Goal: Check status

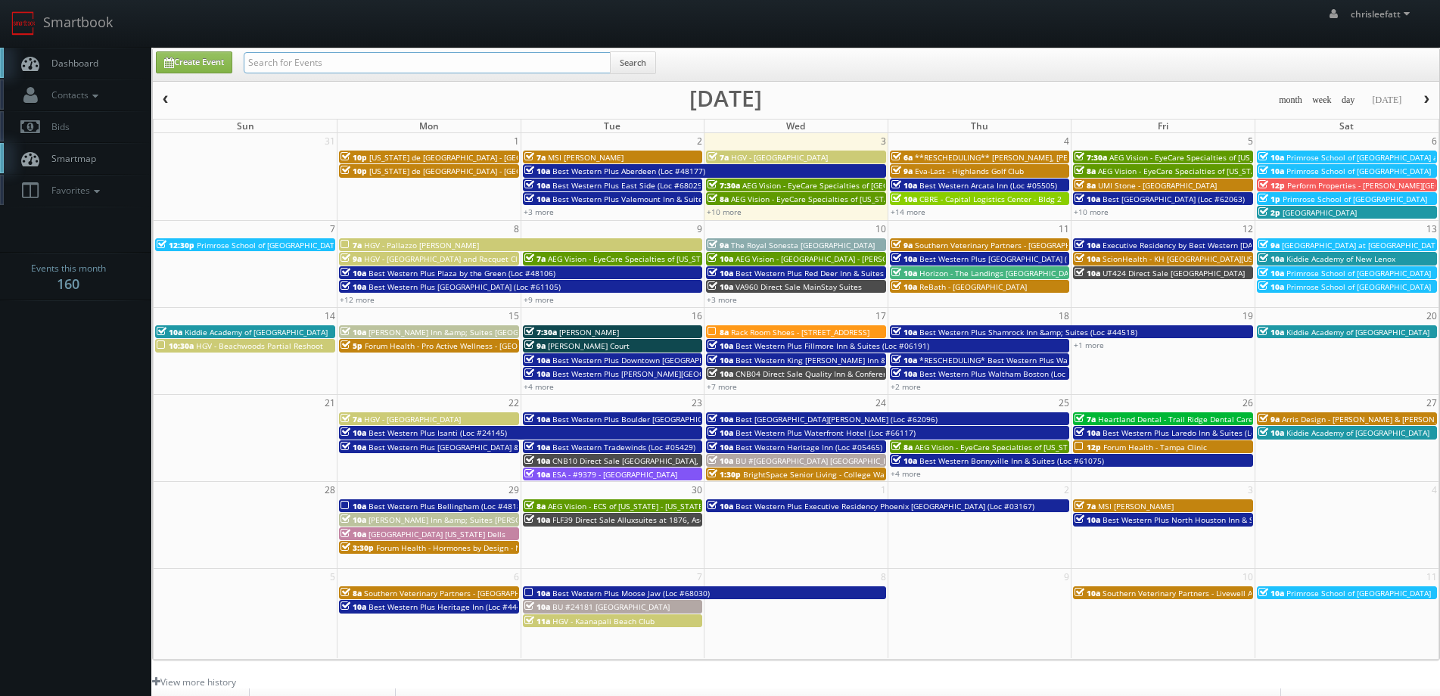
click at [345, 52] on input "text" at bounding box center [427, 62] width 367 height 21
type input "38166"
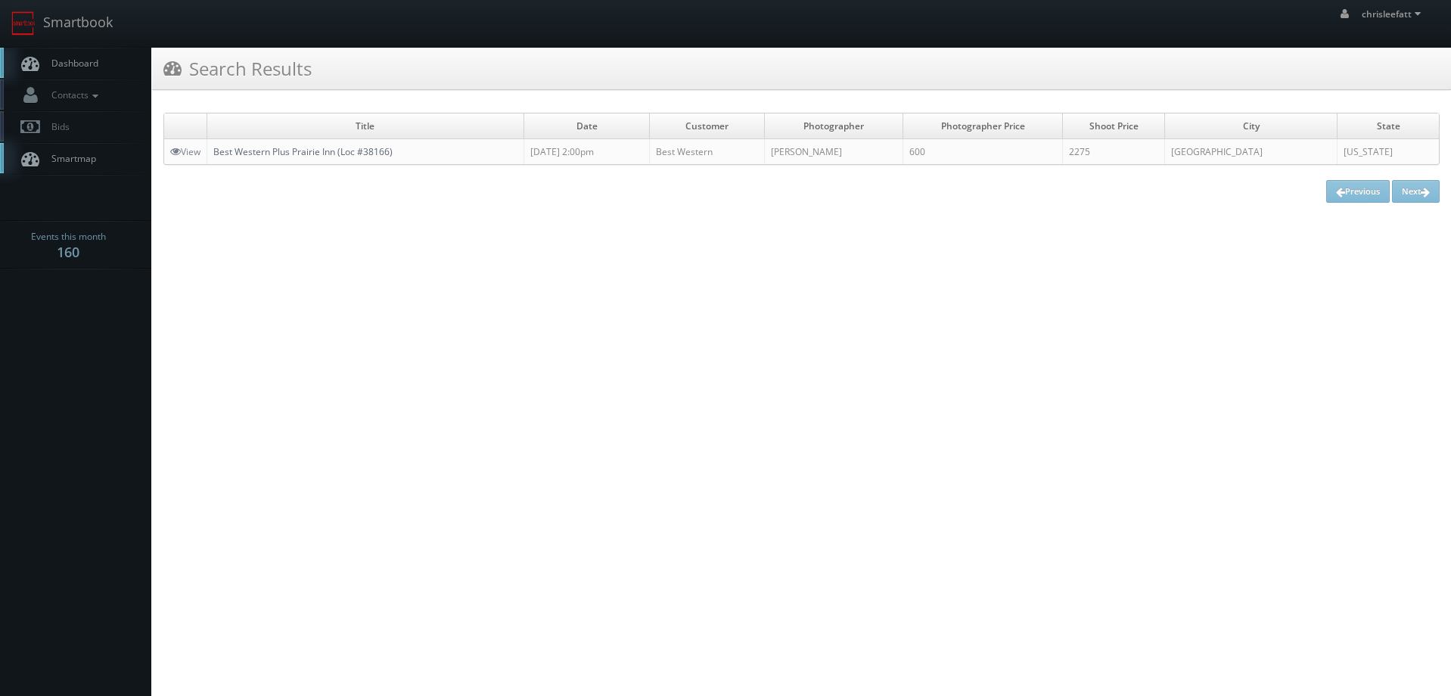
click at [350, 145] on link "Best Western Plus Prairie Inn (Loc #38166)" at bounding box center [302, 151] width 179 height 13
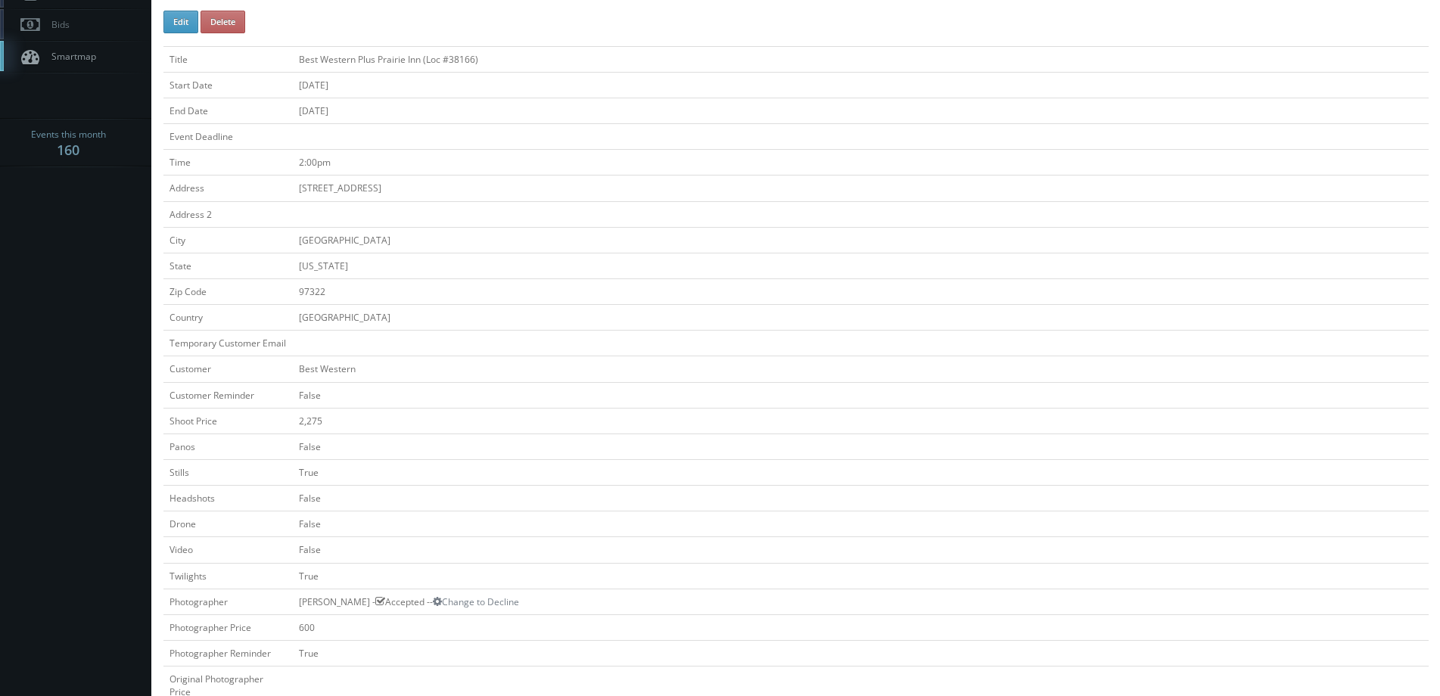
scroll to position [76, 0]
